Goal: Find contact information: Find contact information

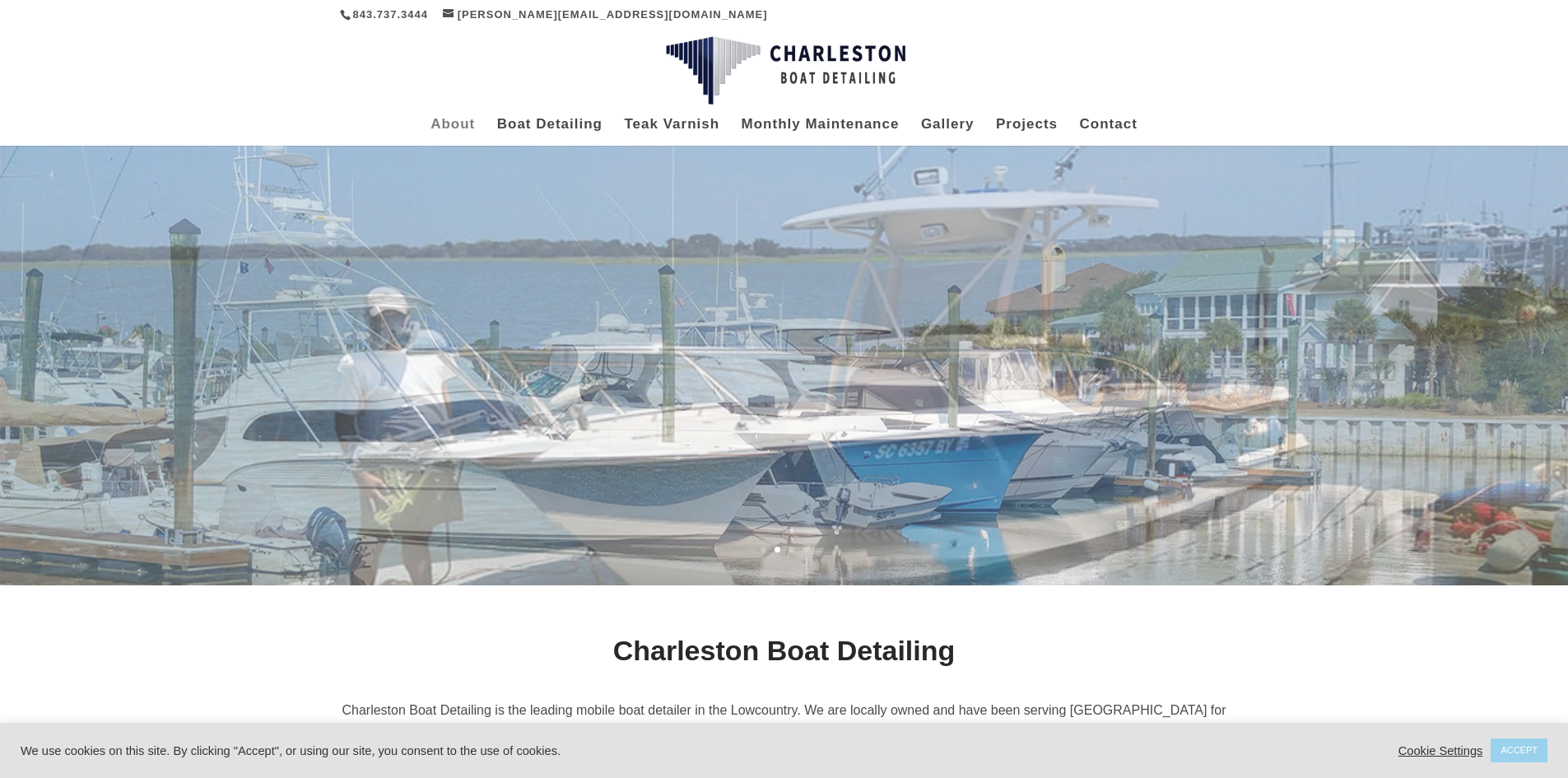
click at [440, 125] on link "About" at bounding box center [452, 132] width 45 height 27
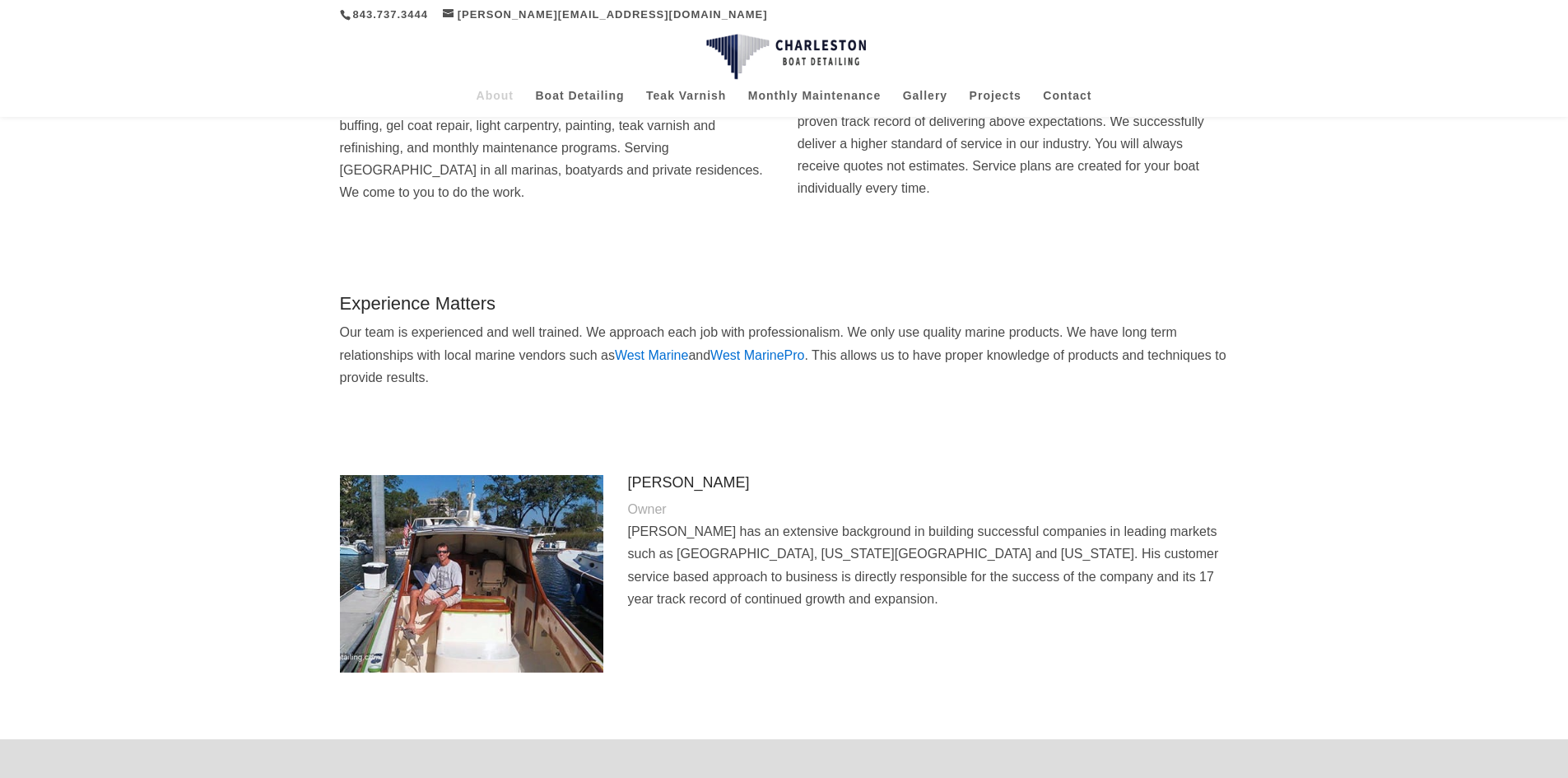
scroll to position [352, 0]
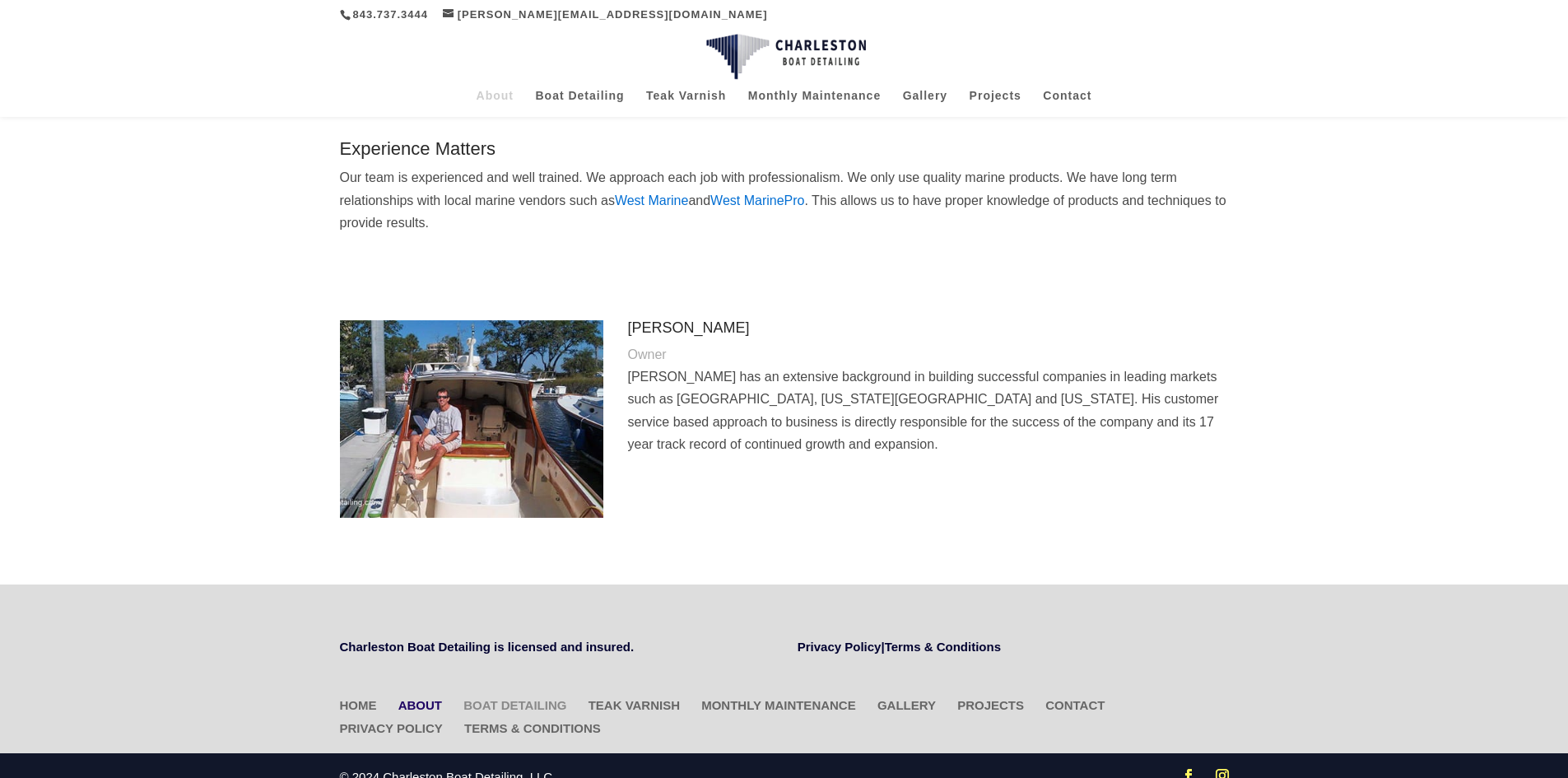
click at [498, 698] on link "Boat Detailing" at bounding box center [514, 704] width 103 height 14
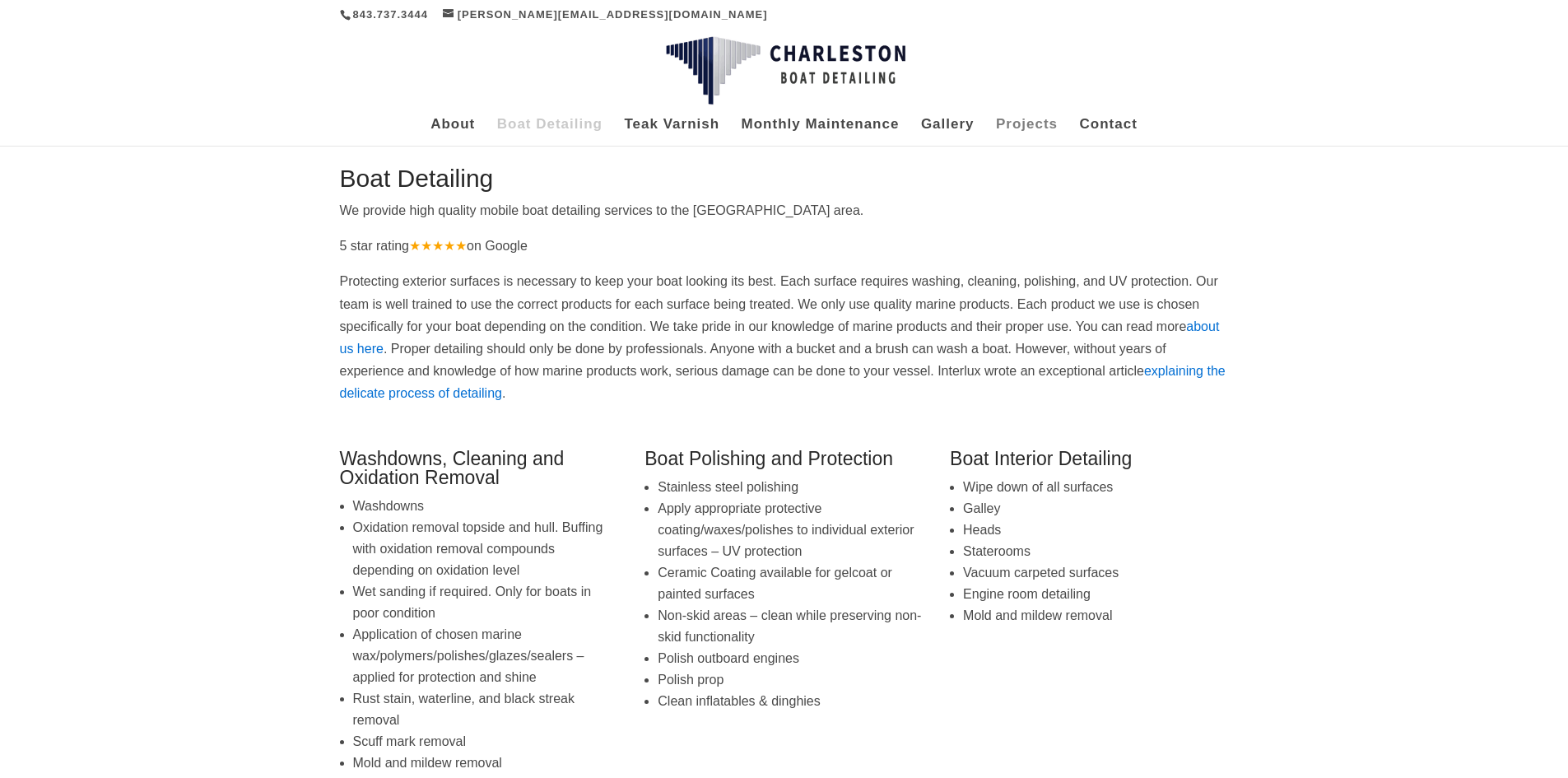
click at [1014, 123] on link "Projects" at bounding box center [1027, 132] width 62 height 27
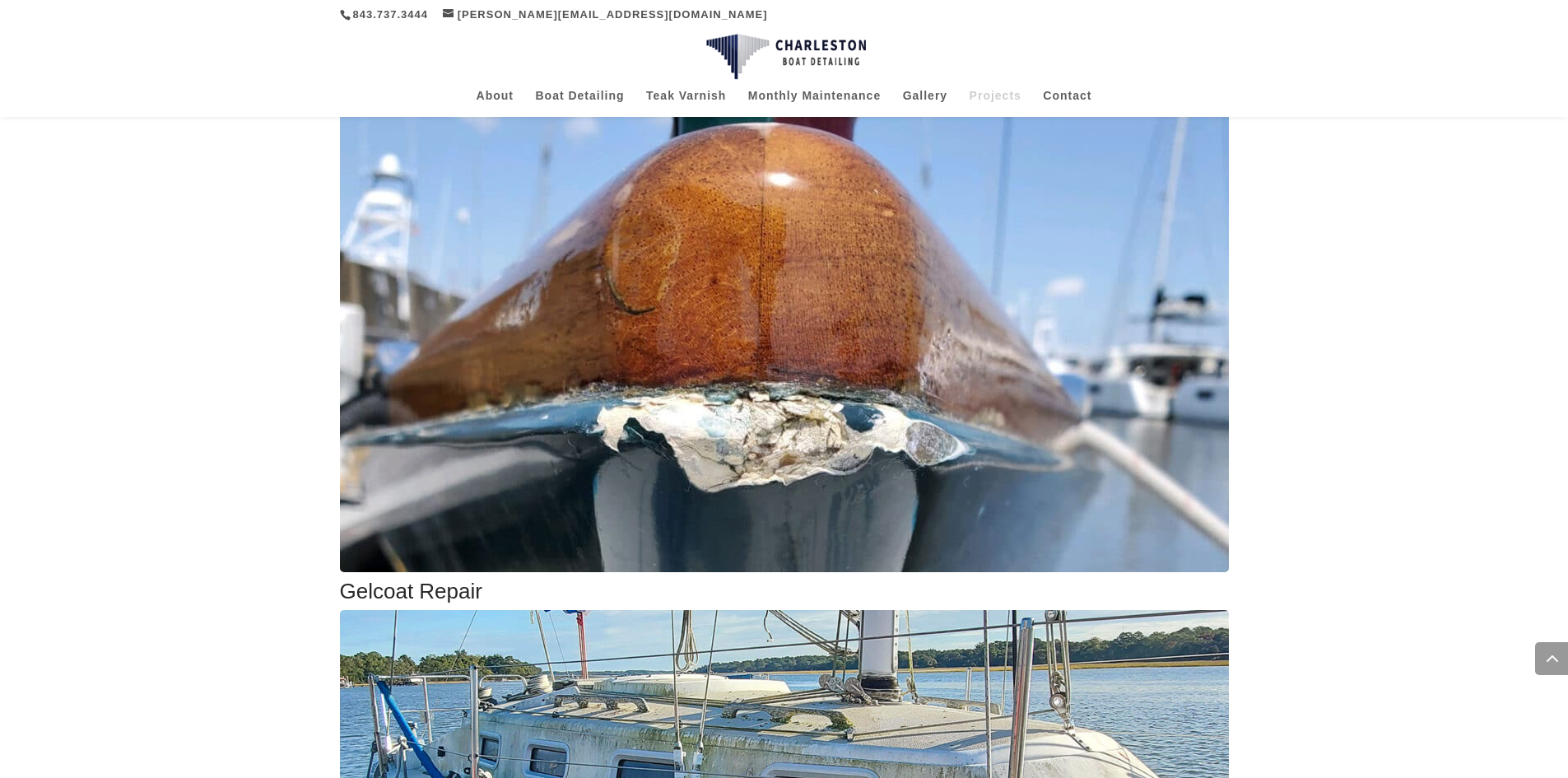
scroll to position [1788, 0]
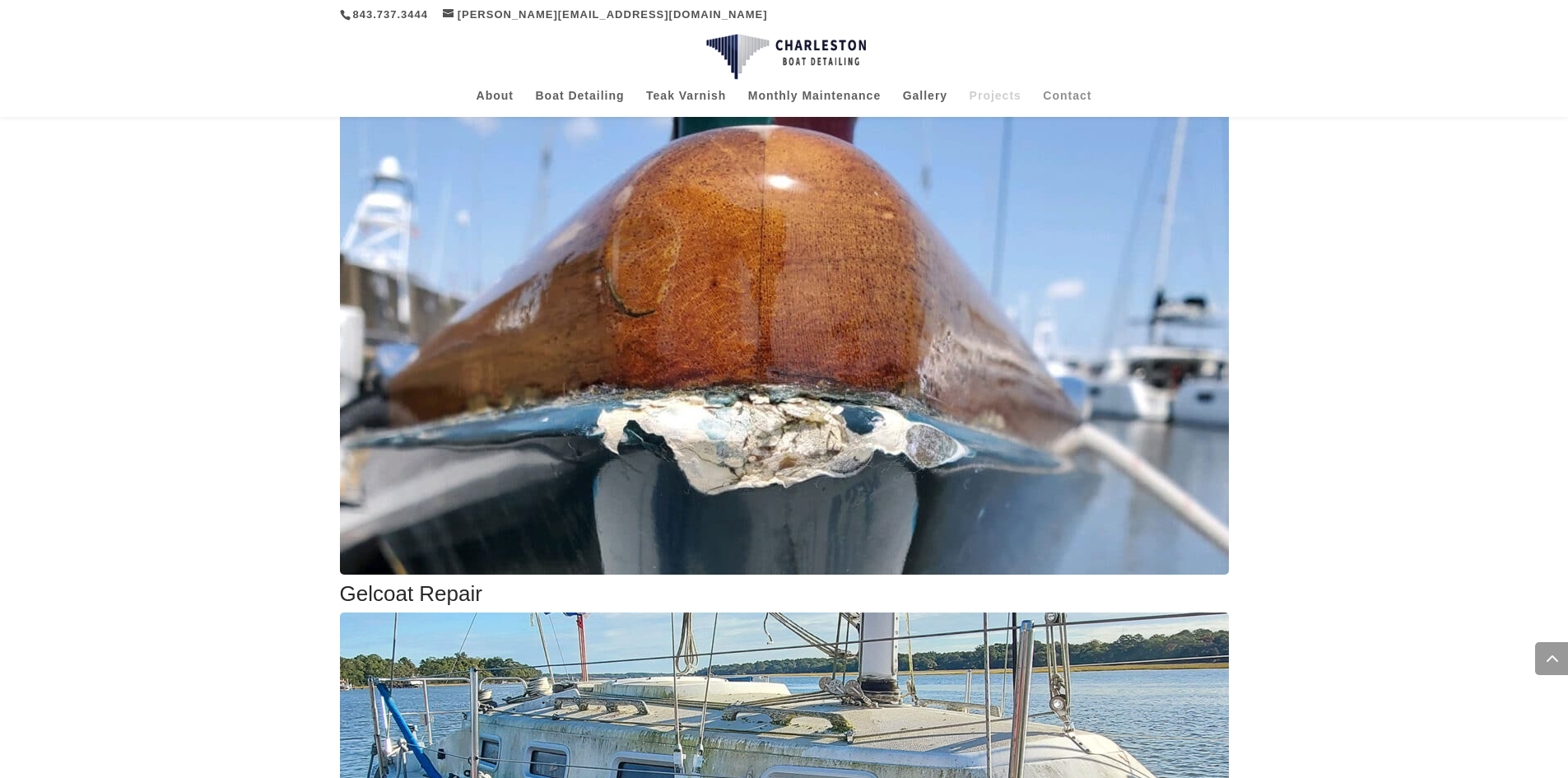
click at [1062, 96] on link "Contact" at bounding box center [1067, 103] width 48 height 27
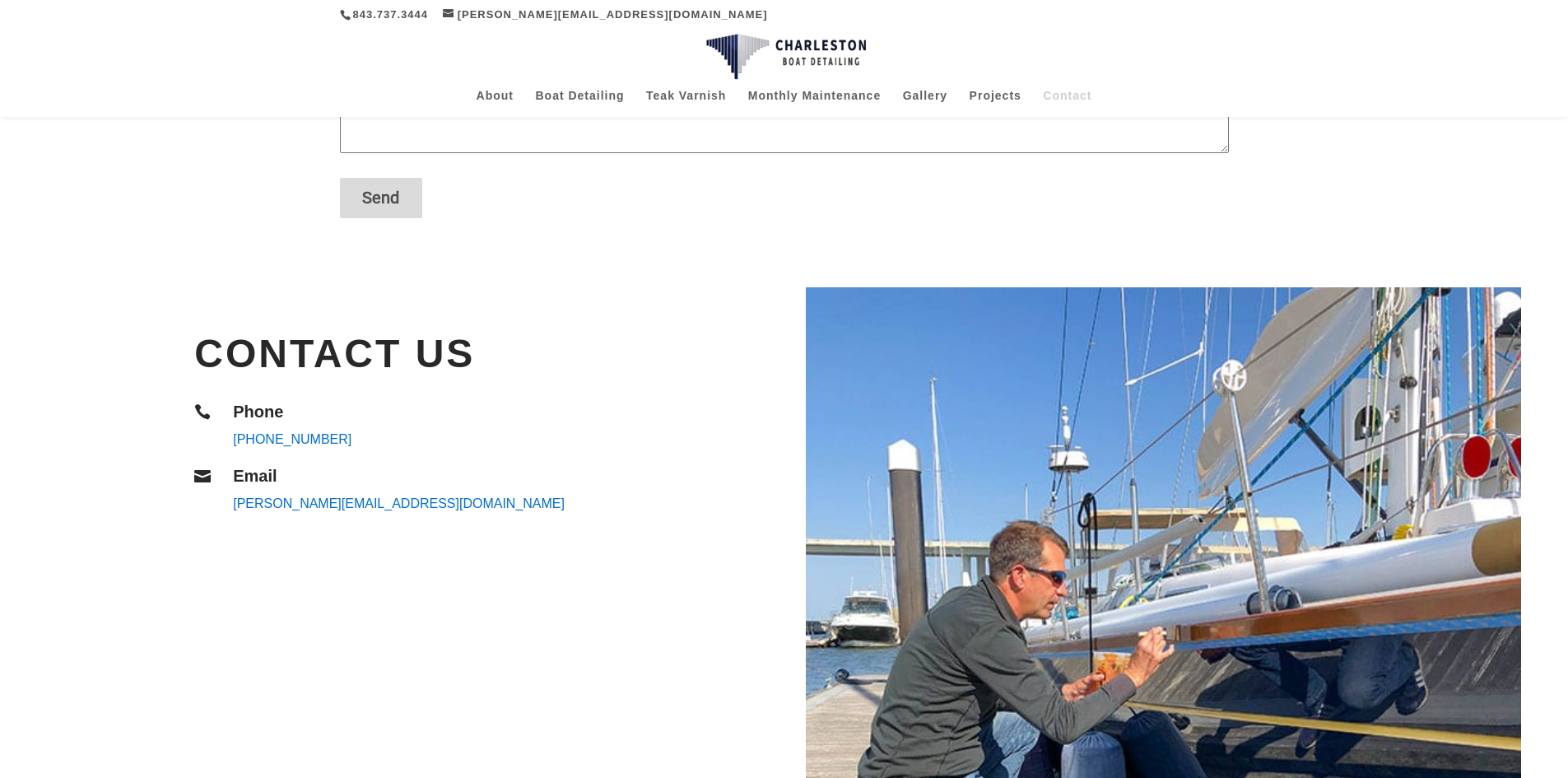
scroll to position [395, 0]
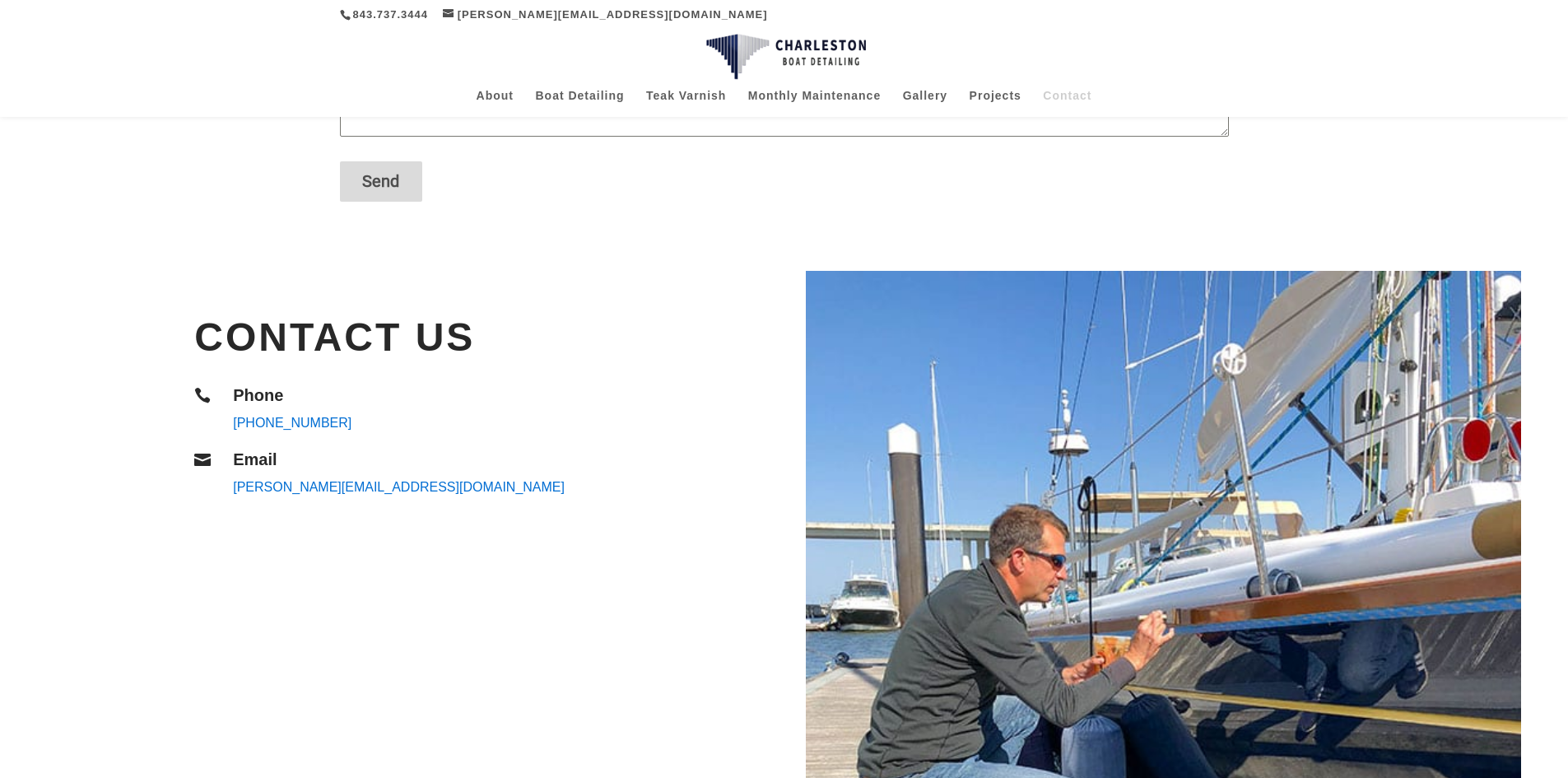
click at [366, 489] on link "[PERSON_NAME][EMAIL_ADDRESS][DOMAIN_NAME]" at bounding box center [398, 486] width 331 height 14
drag, startPoint x: 468, startPoint y: 483, endPoint x: 289, endPoint y: 471, distance: 179.4
click at [300, 472] on div "Email [PERSON_NAME][EMAIL_ADDRESS][DOMAIN_NAME]" at bounding box center [455, 475] width 468 height 48
